Goal: Task Accomplishment & Management: Manage account settings

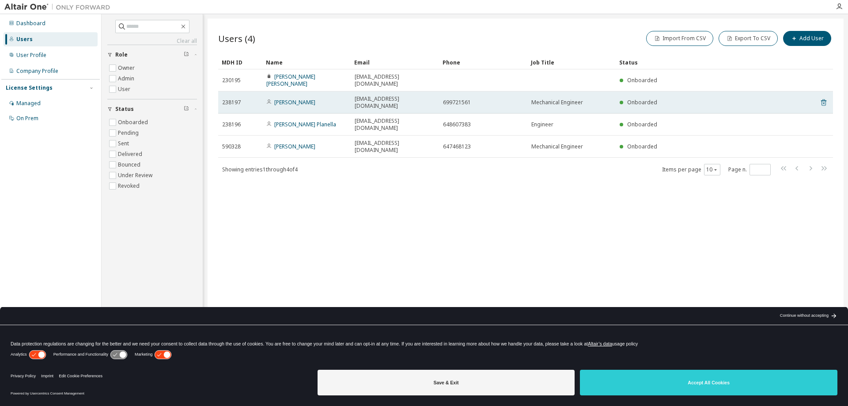
click at [826, 99] on icon at bounding box center [823, 102] width 5 height 7
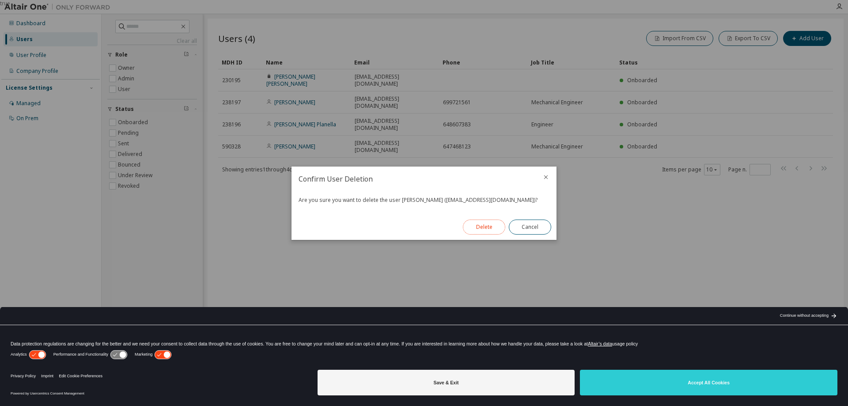
click at [480, 227] on button "Delete" at bounding box center [484, 226] width 42 height 15
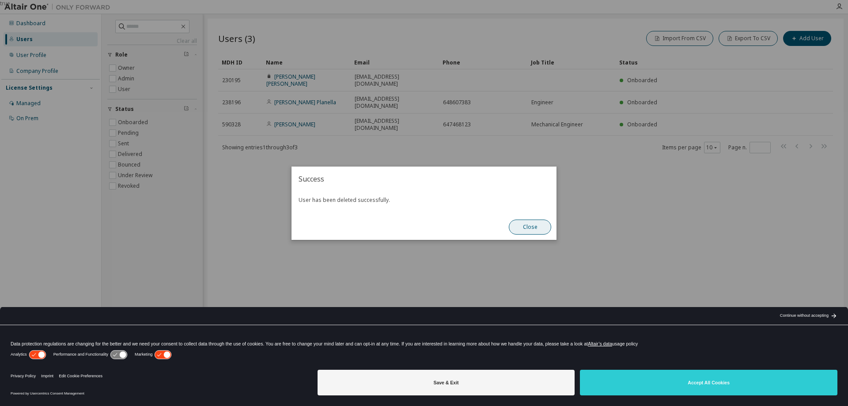
click at [531, 226] on button "Close" at bounding box center [530, 226] width 42 height 15
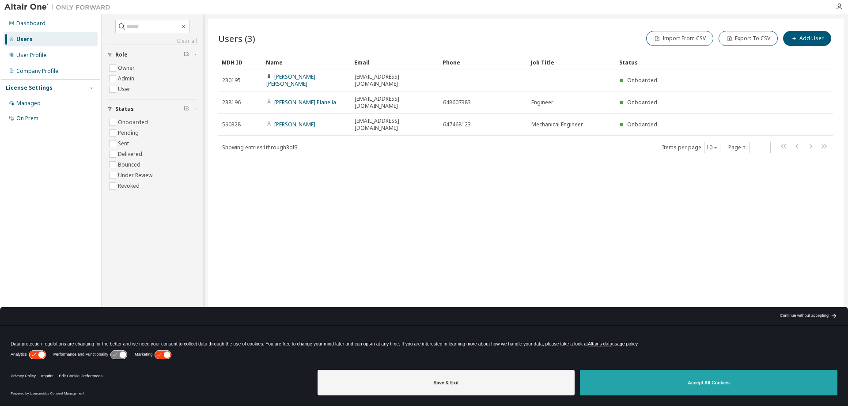
click at [680, 392] on button "Accept All Cookies" at bounding box center [708, 383] width 257 height 26
